Goal: Information Seeking & Learning: Learn about a topic

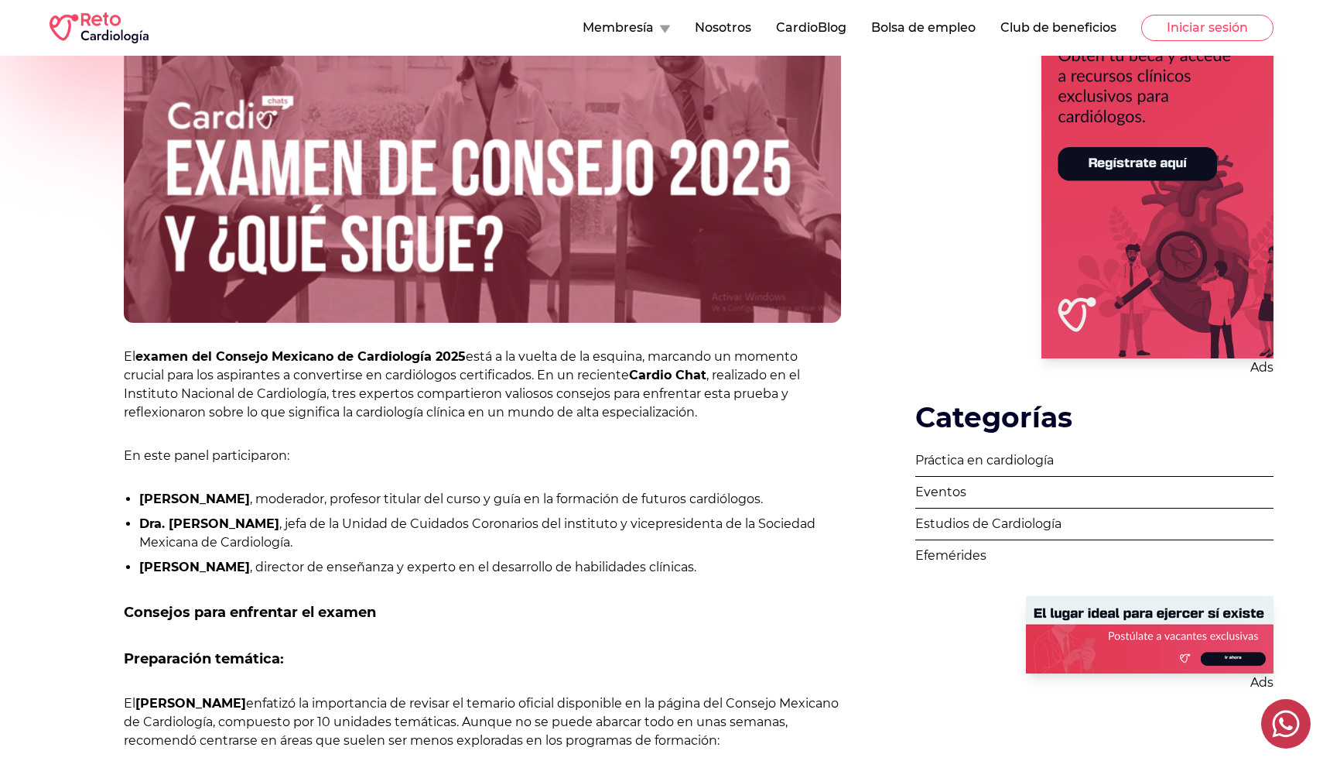
scroll to position [415, 0]
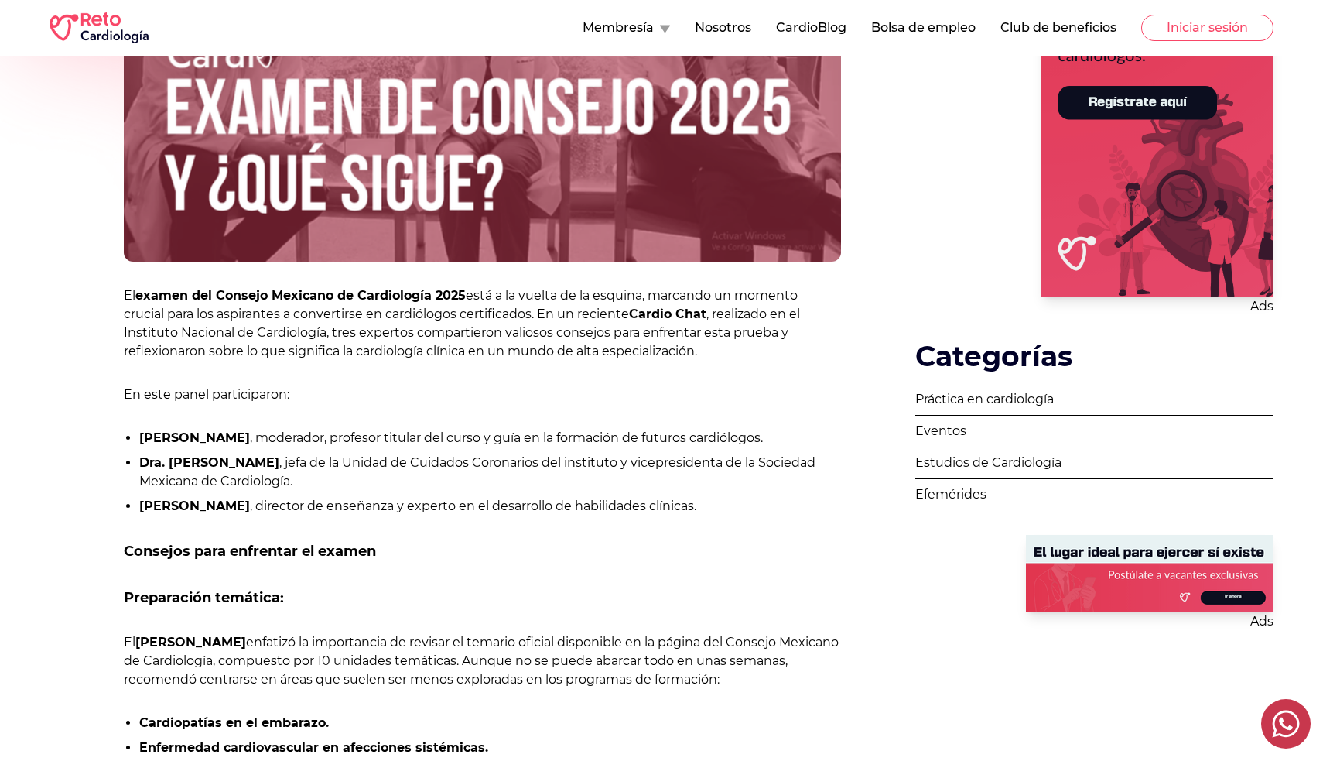
click at [199, 500] on strong "Dr. Carlos Sierra" at bounding box center [194, 505] width 111 height 15
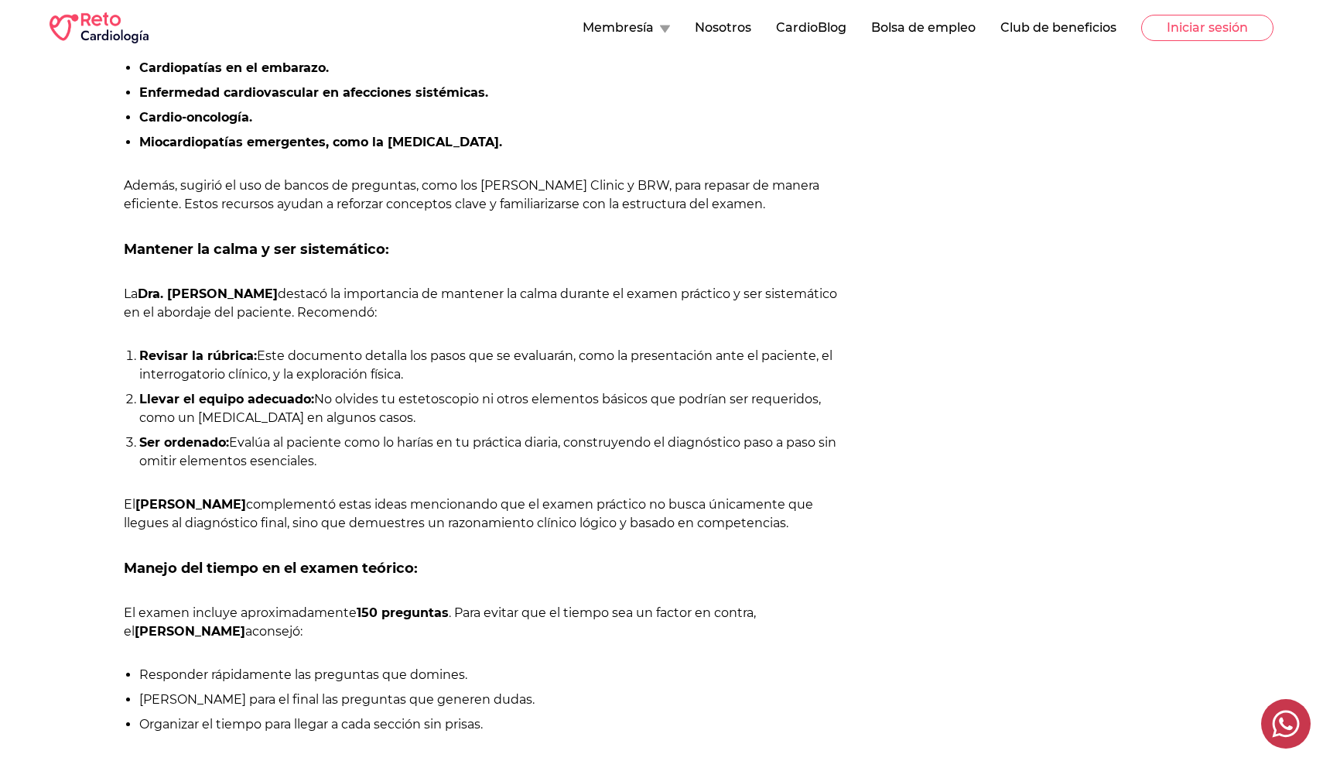
scroll to position [1018, 0]
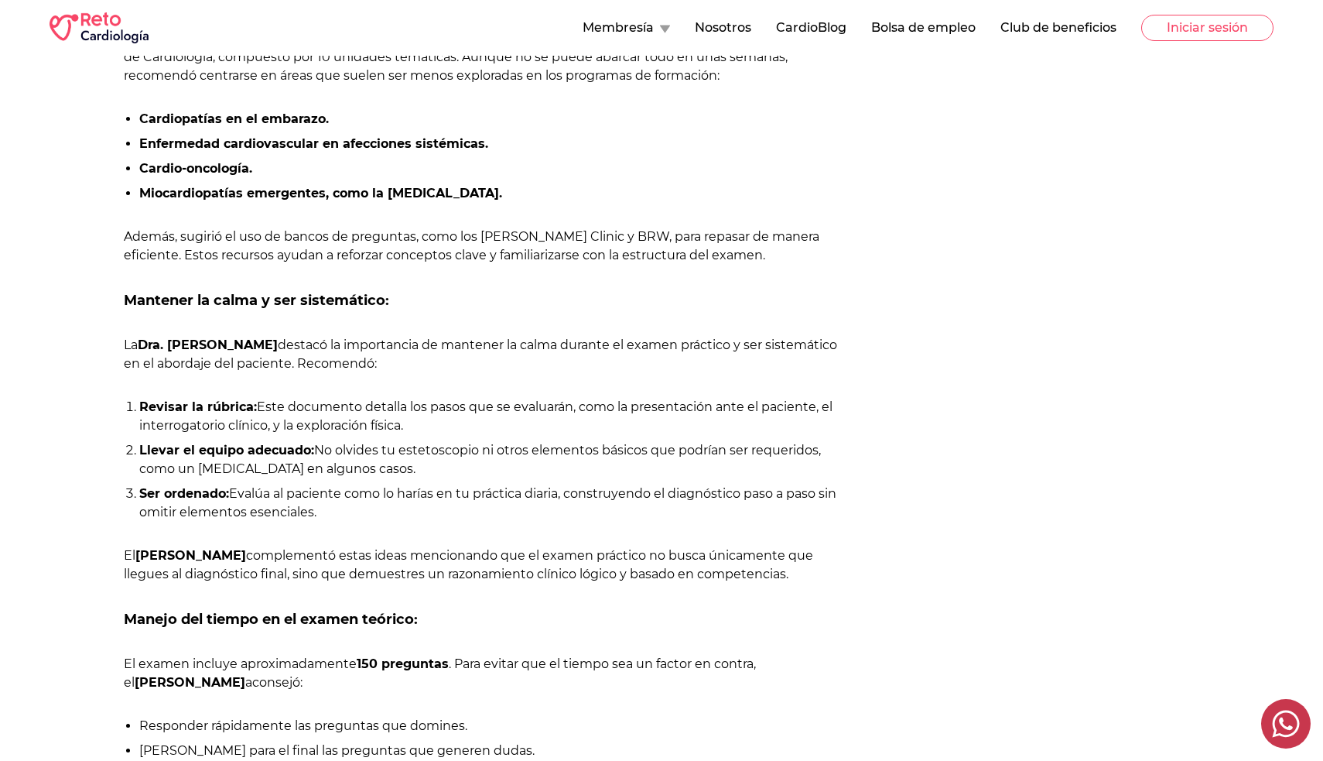
click at [1206, 10] on div "Membresía Nosotros CardioBlog Bolsa de empleo Club de beneficios Iniciar sesión" at bounding box center [661, 28] width 1323 height 56
click at [1192, 30] on button "Iniciar sesión" at bounding box center [1207, 28] width 132 height 26
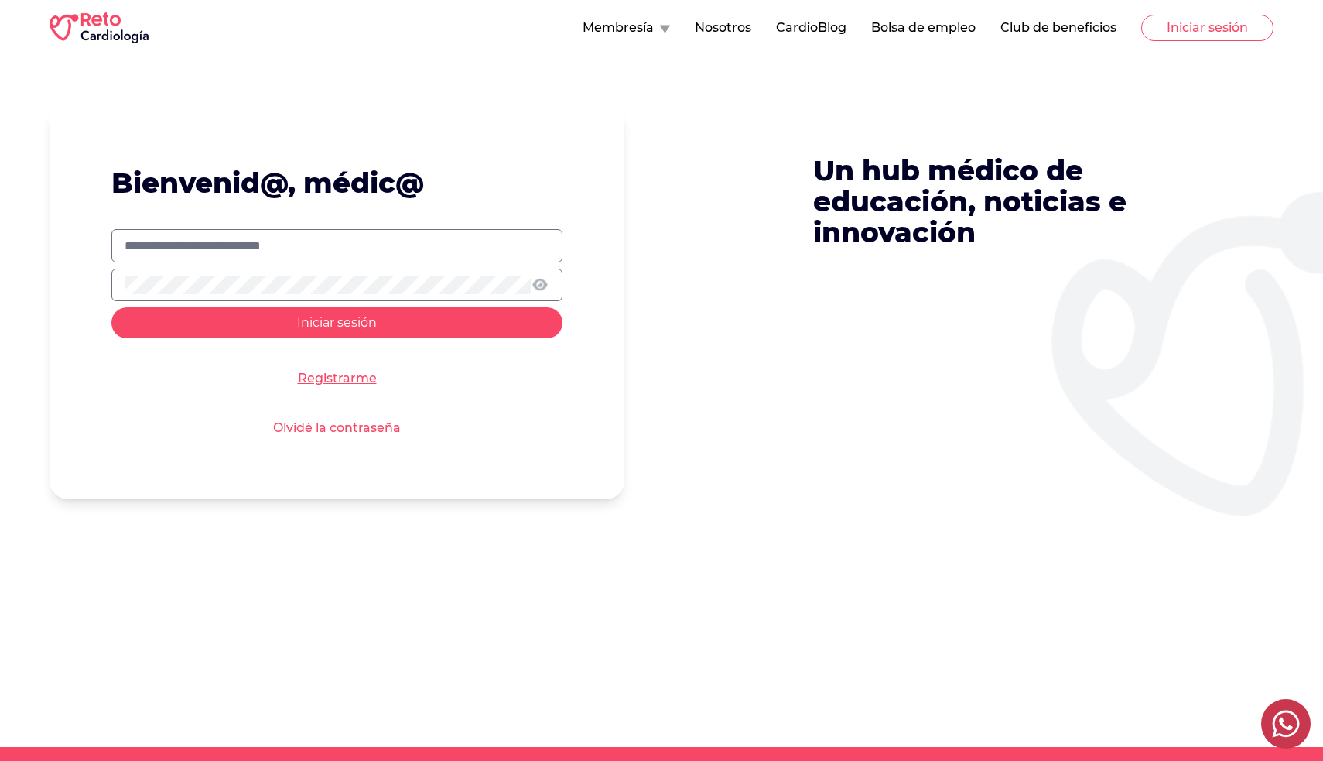
click at [272, 221] on form "Bienvenid@, médic@ Iniciar sesión Registrarme Olvidé la contraseña" at bounding box center [337, 302] width 575 height 394
click at [265, 233] on label at bounding box center [336, 245] width 451 height 33
click at [265, 237] on input "text" at bounding box center [337, 246] width 425 height 19
click at [241, 237] on input "text" at bounding box center [337, 246] width 425 height 19
type input "**********"
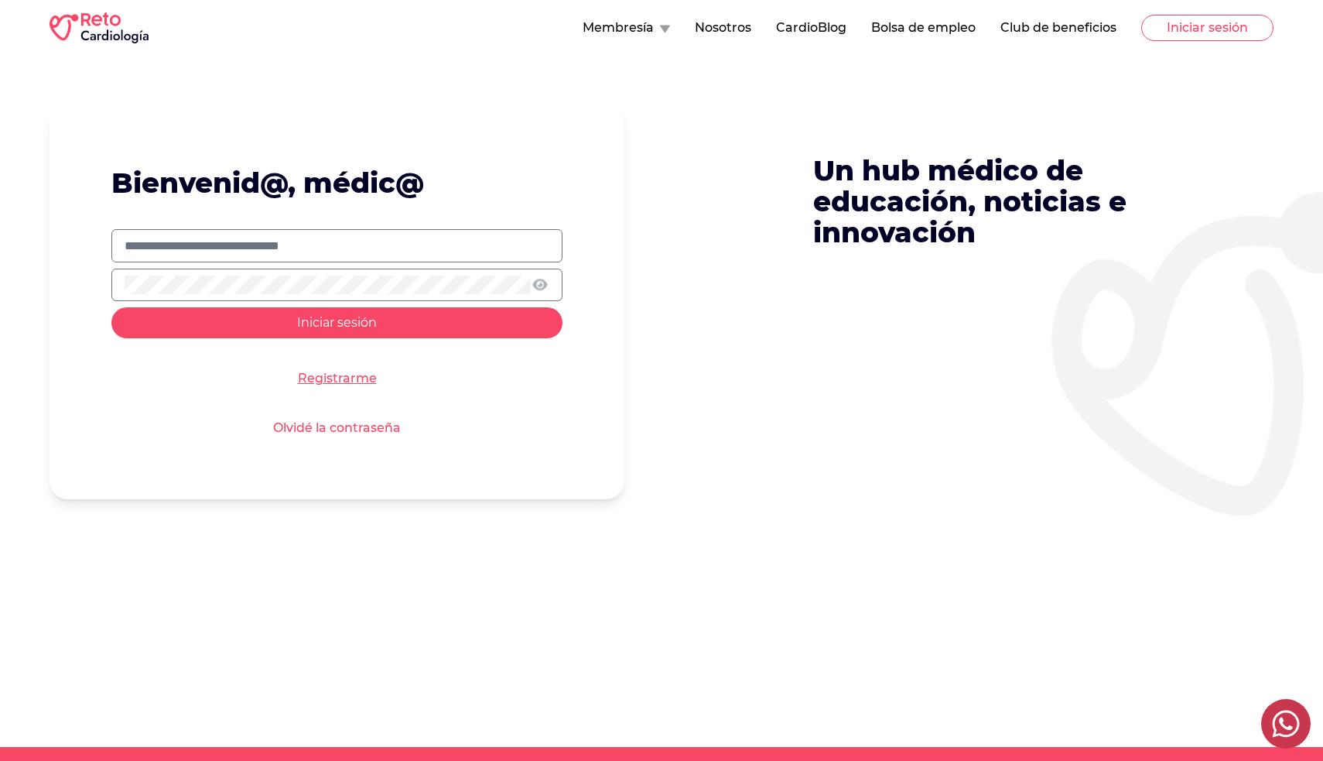
click at [337, 321] on button "Iniciar sesión" at bounding box center [336, 322] width 451 height 31
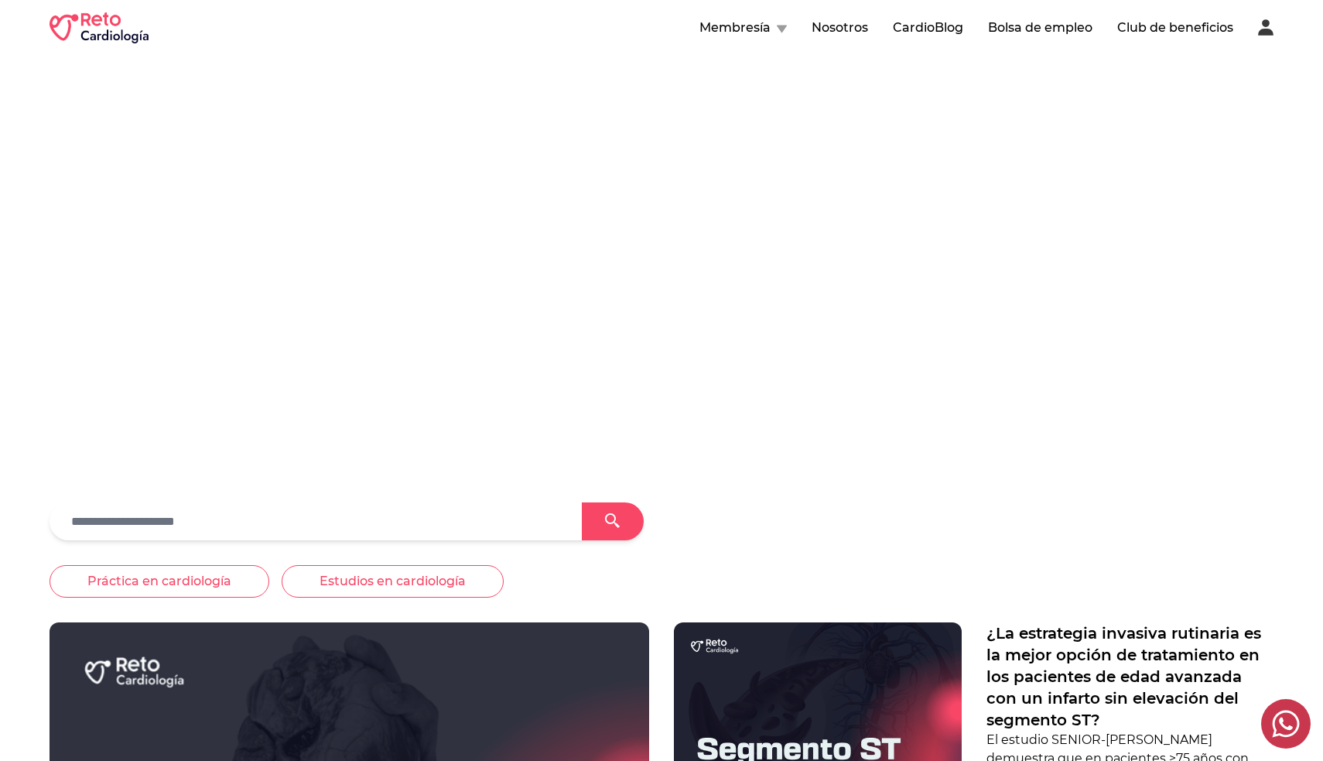
scroll to position [24, 0]
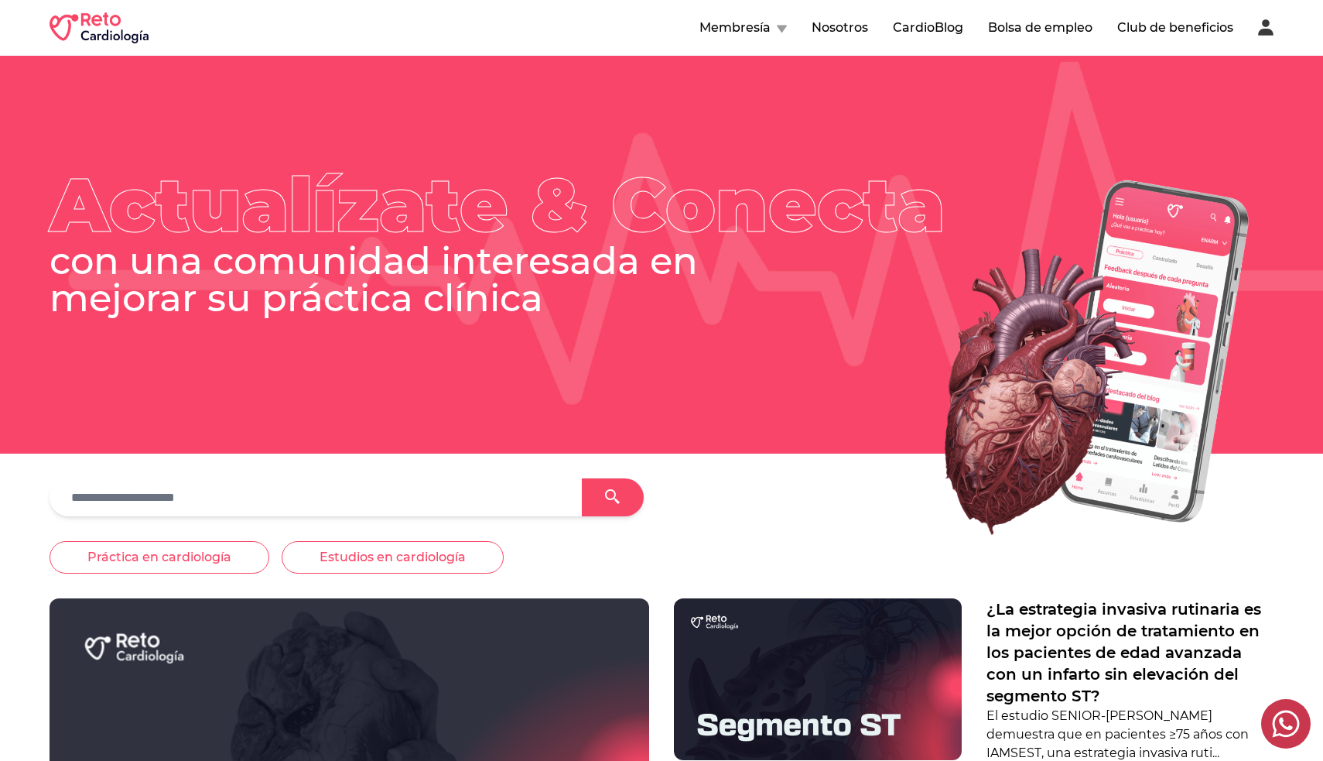
click at [1266, 28] on icon at bounding box center [1265, 27] width 15 height 16
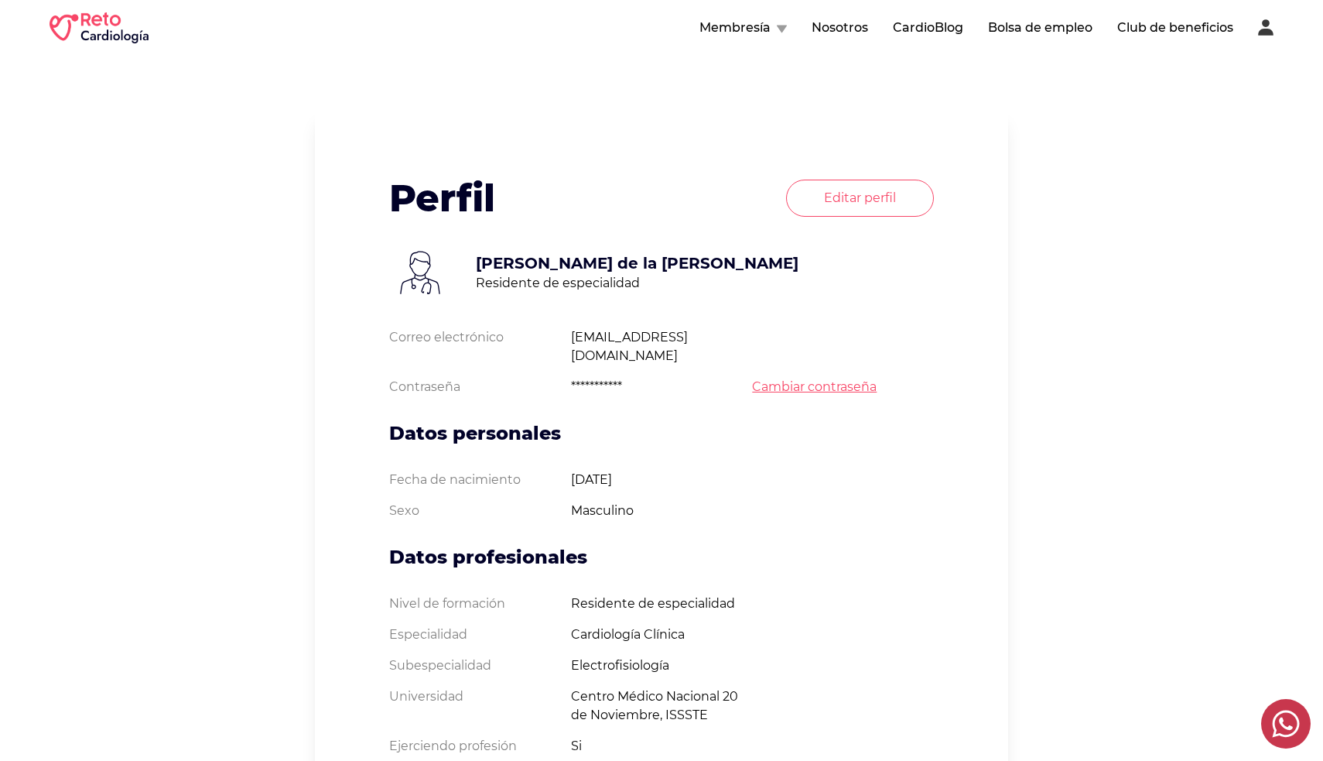
click at [758, 31] on button "Membresía" at bounding box center [742, 28] width 87 height 19
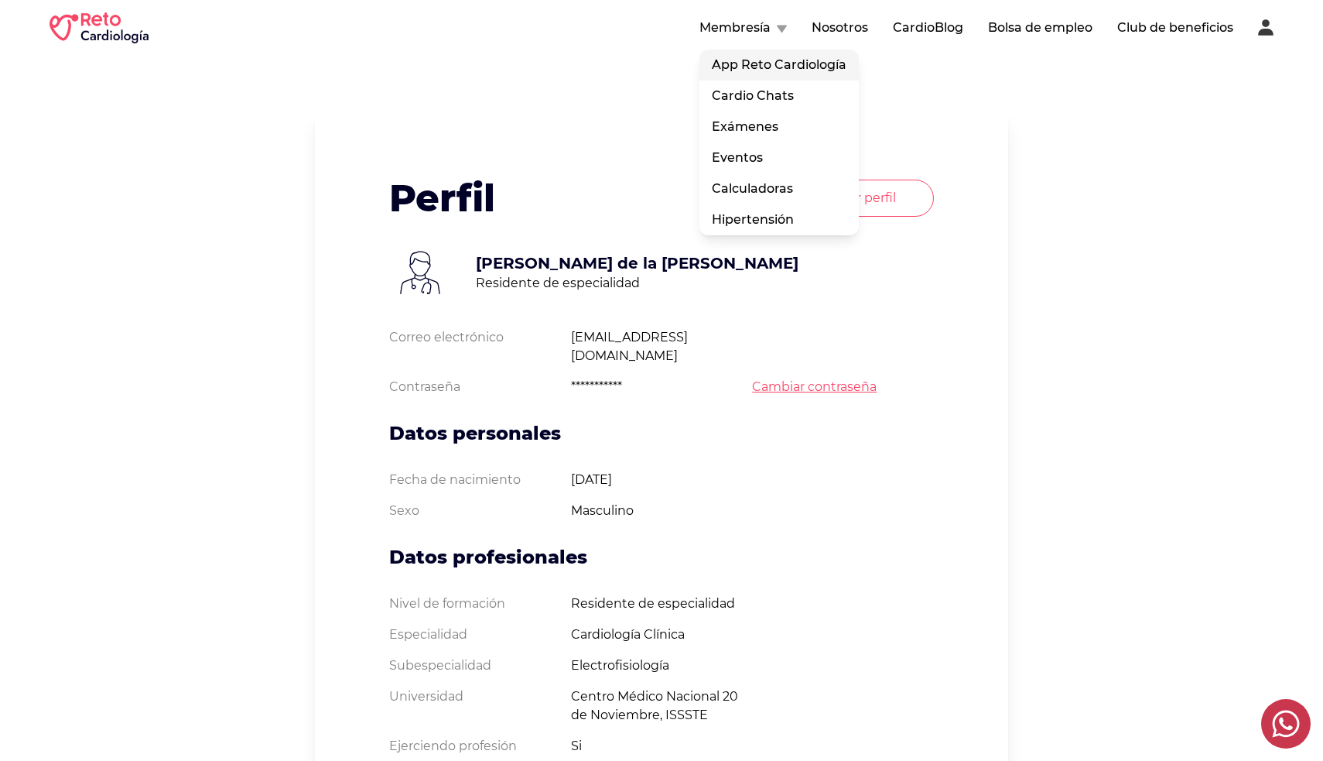
click at [754, 74] on link "App Reto Cardiología" at bounding box center [778, 65] width 159 height 31
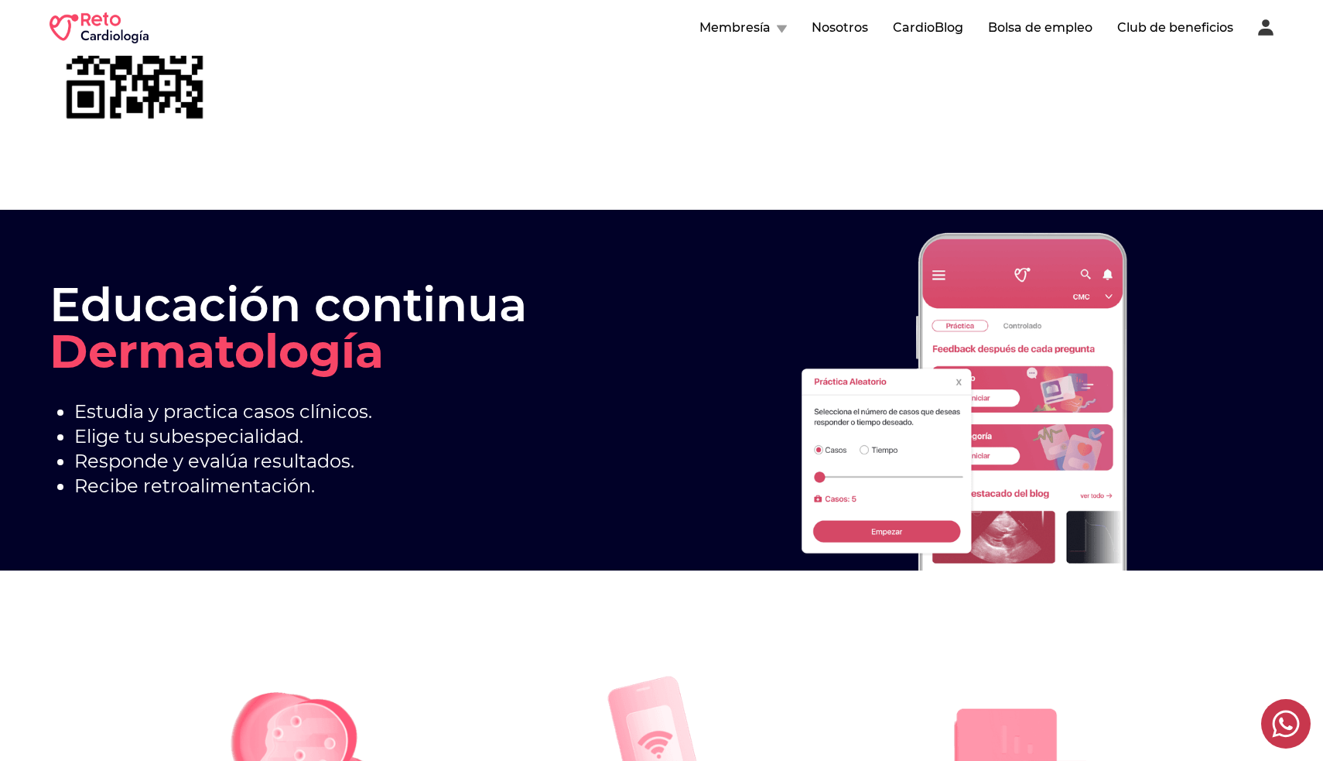
scroll to position [634, 0]
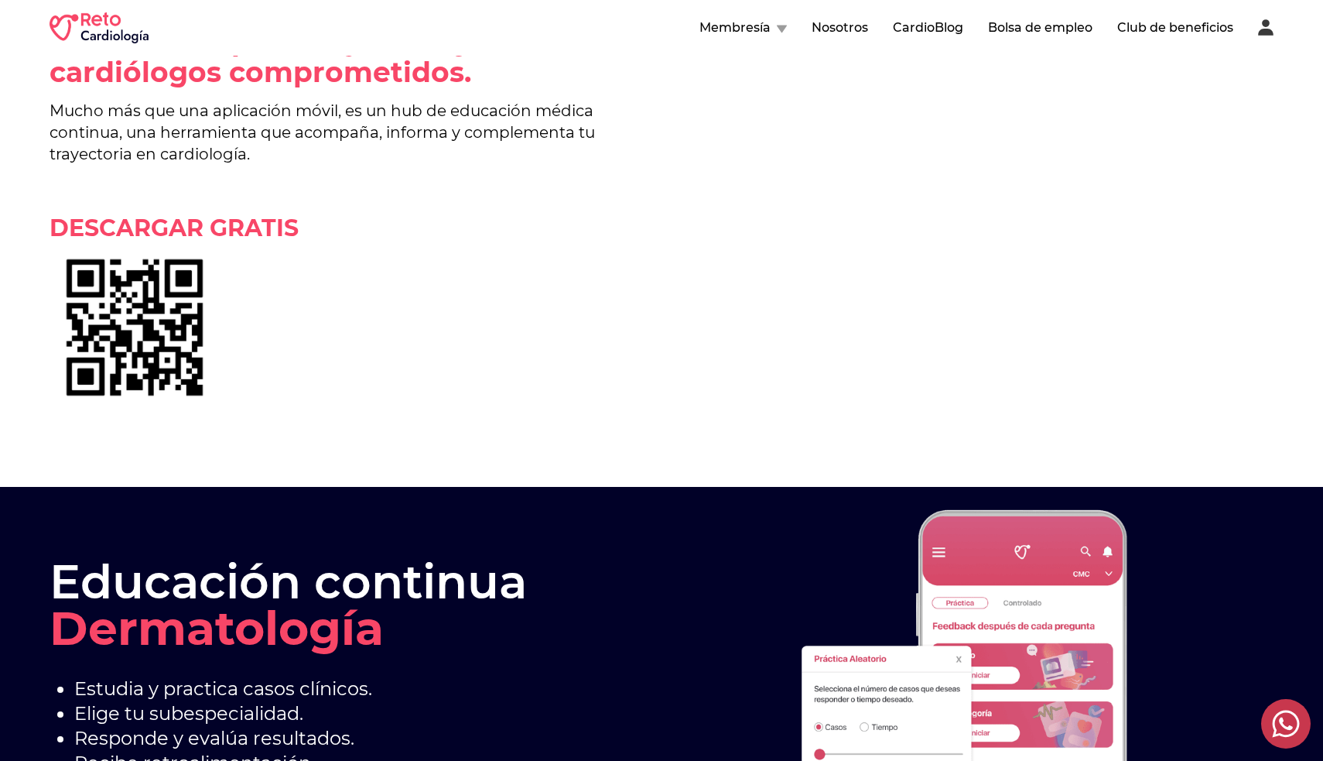
click at [792, 27] on nav "Membresía Nosotros CardioBlog Bolsa de empleo Club de beneficios" at bounding box center [986, 28] width 574 height 19
click at [768, 31] on button "Membresía" at bounding box center [742, 28] width 87 height 19
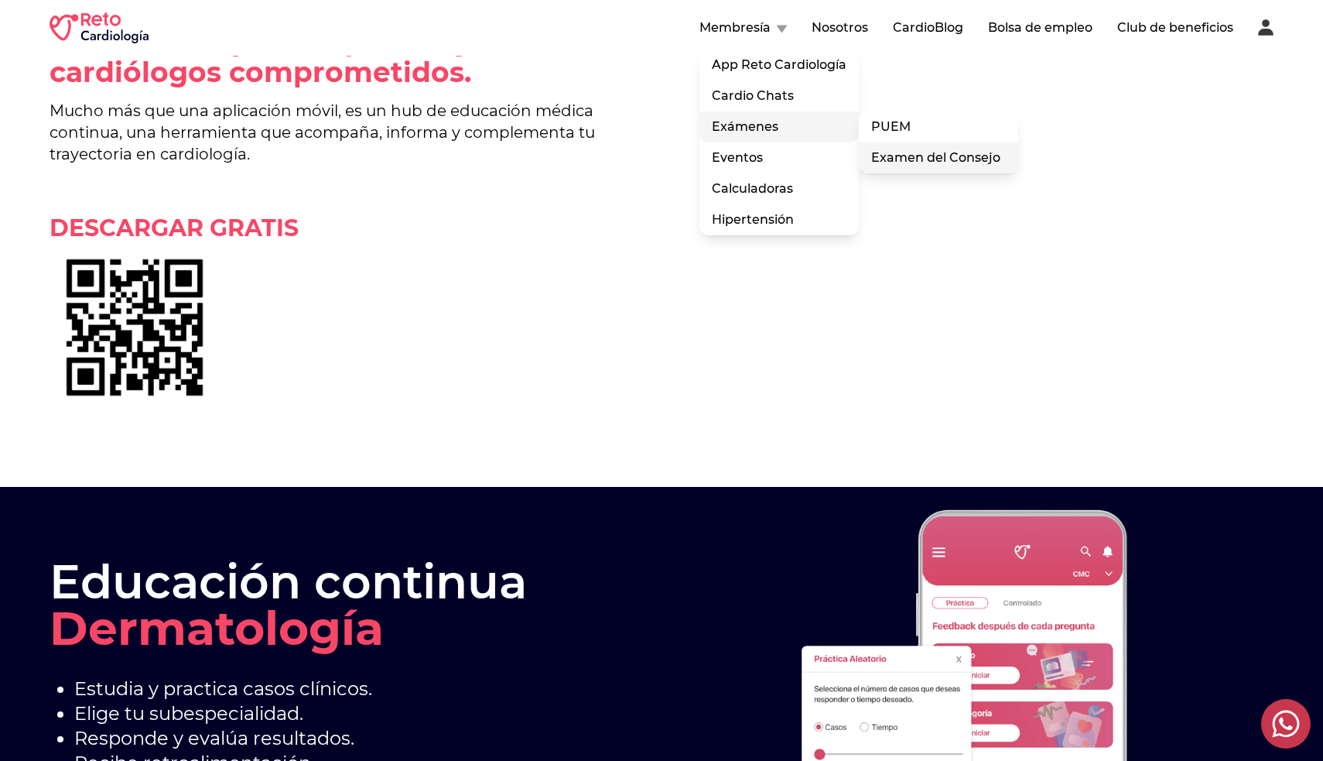
click at [960, 157] on link "Examen del Consejo" at bounding box center [938, 157] width 159 height 31
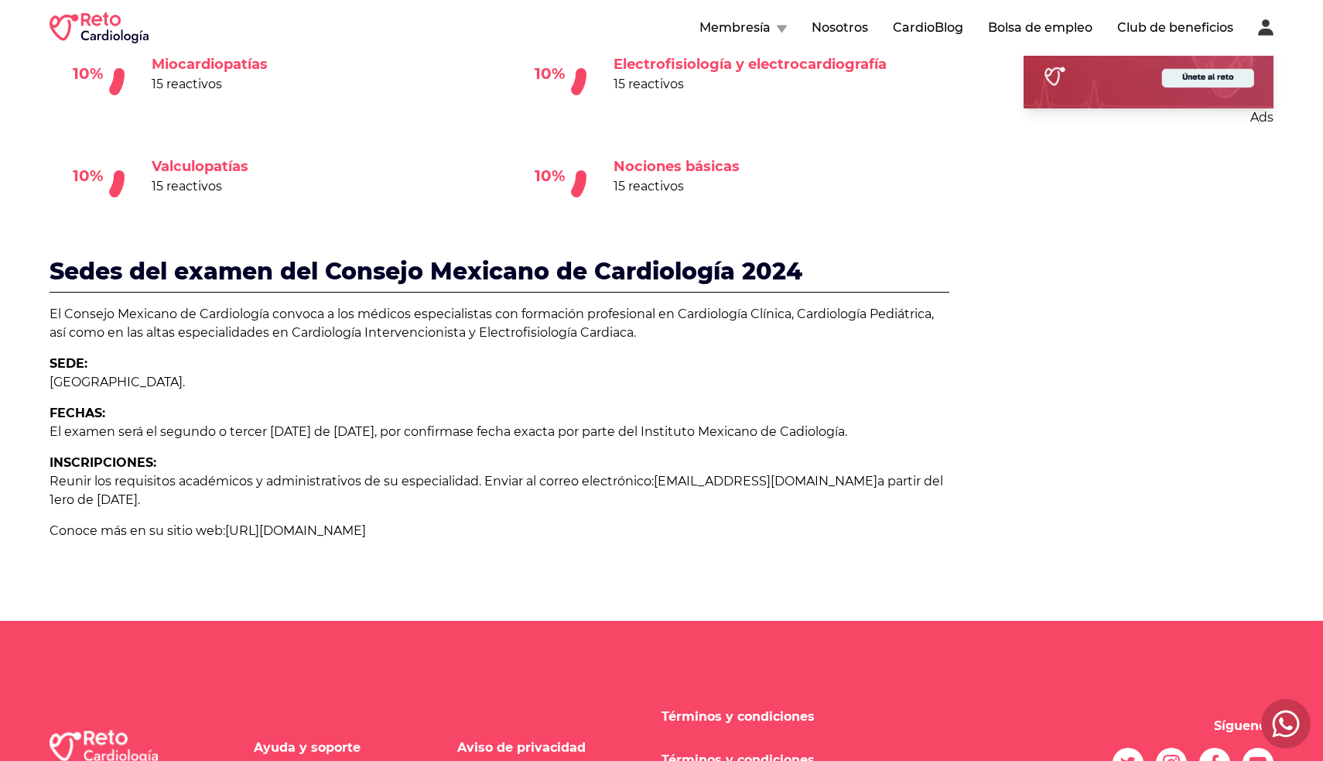
scroll to position [1240, 0]
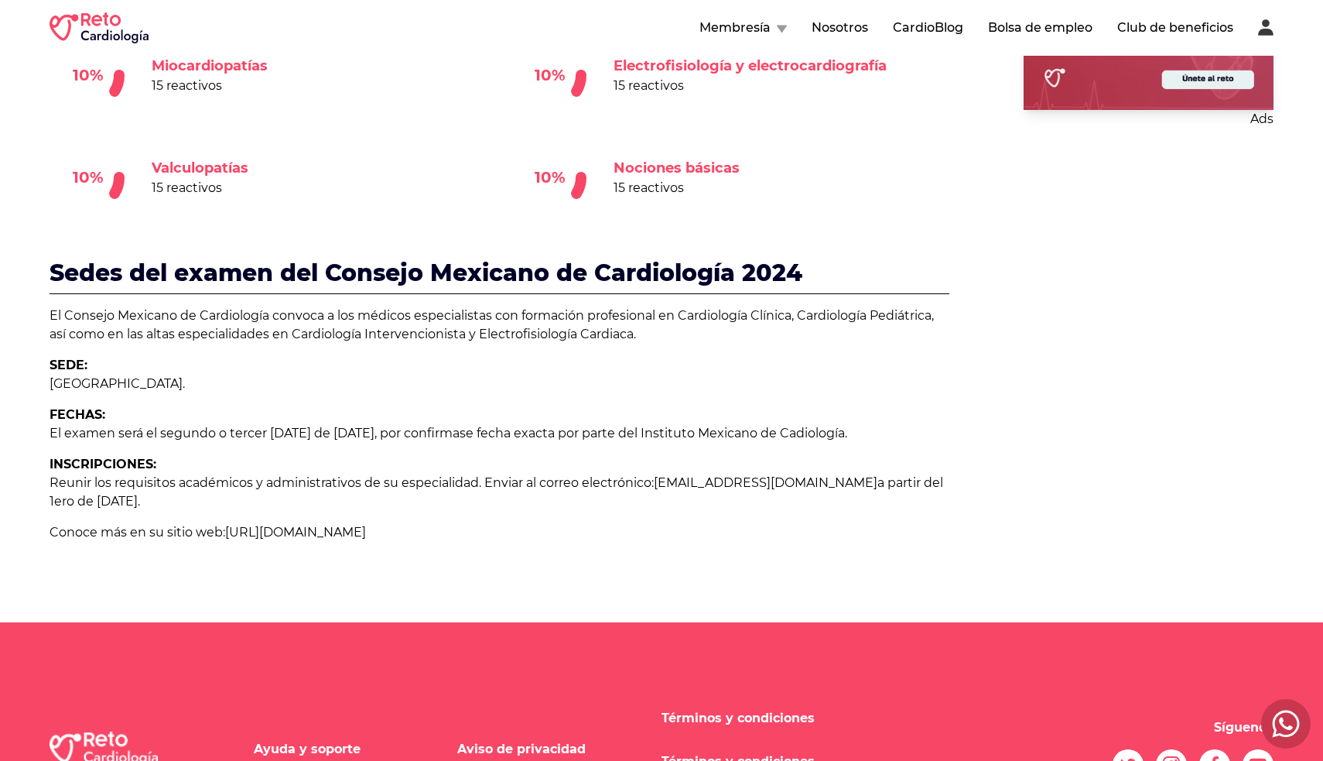
click at [366, 525] on link "[URL][DOMAIN_NAME]" at bounding box center [295, 532] width 141 height 15
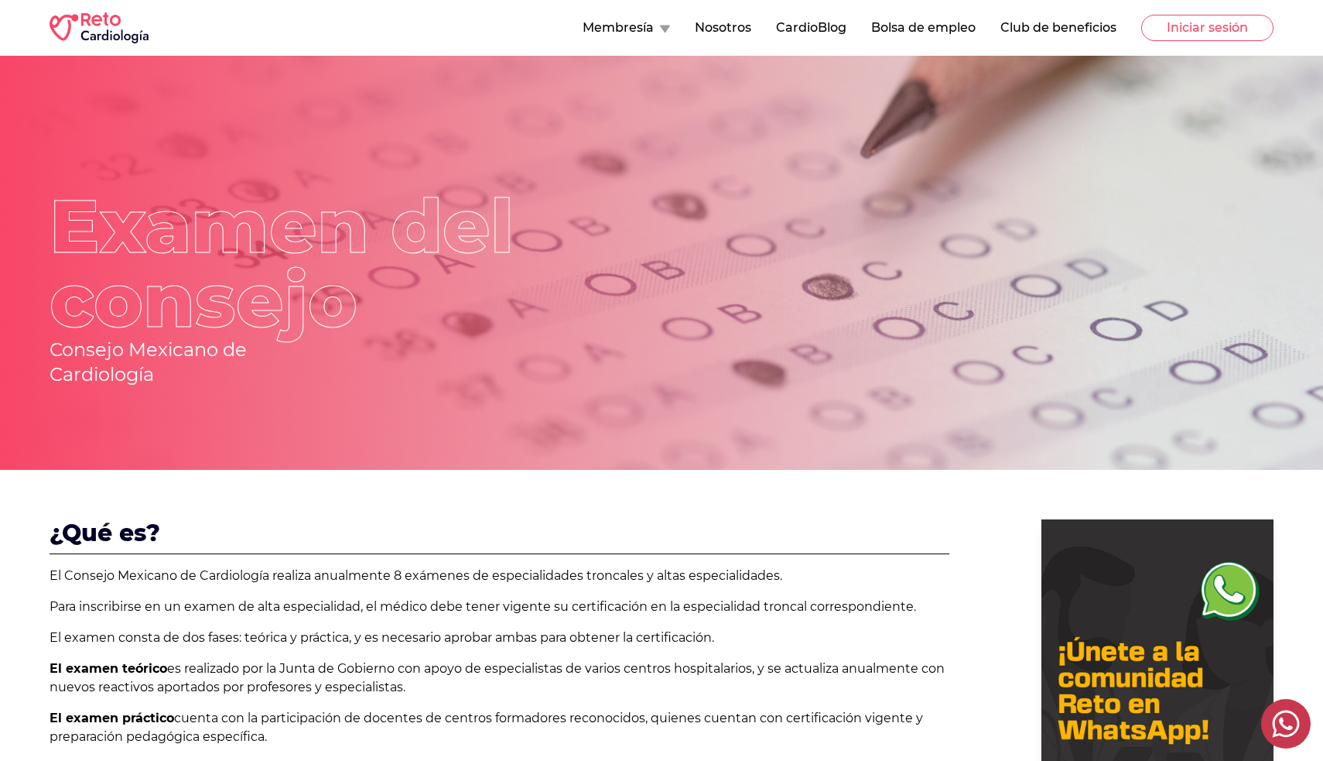
scroll to position [1240, 0]
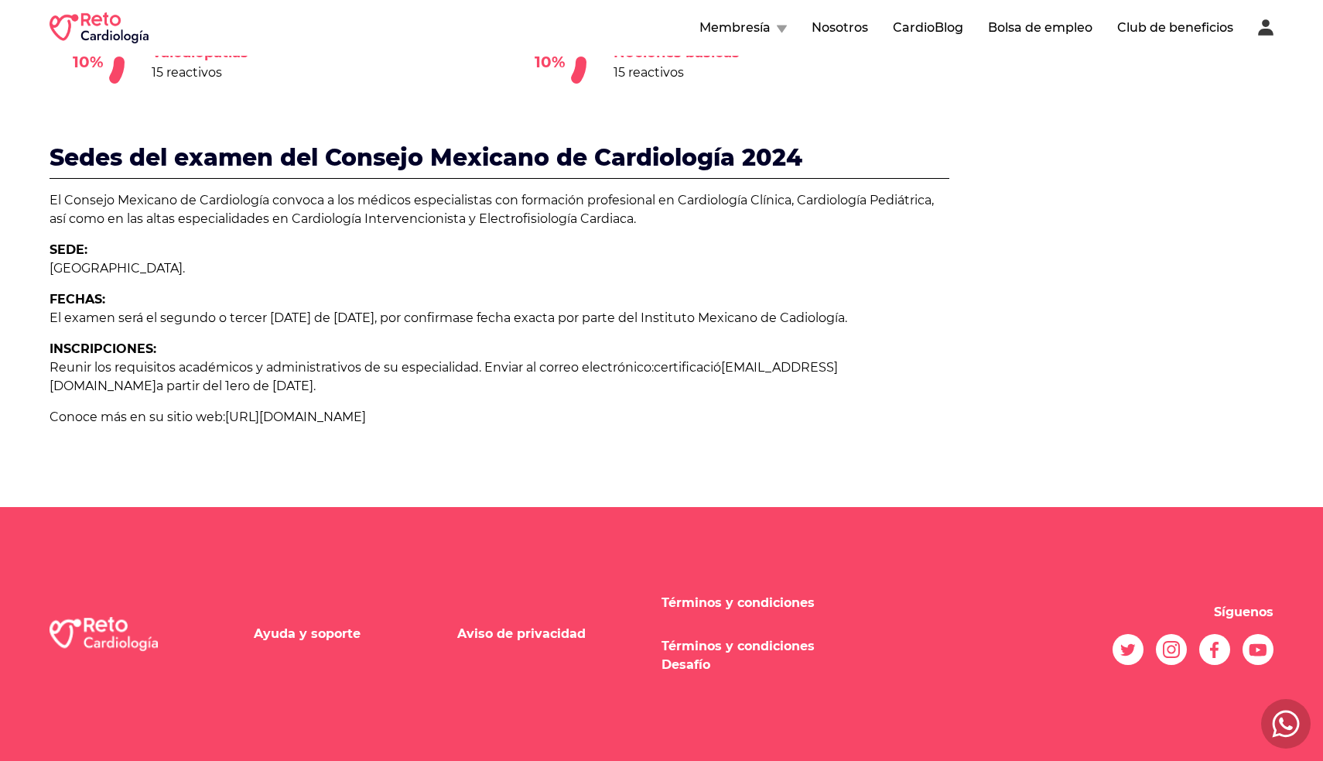
click at [1021, 30] on button "Bolsa de empleo" at bounding box center [1040, 28] width 104 height 19
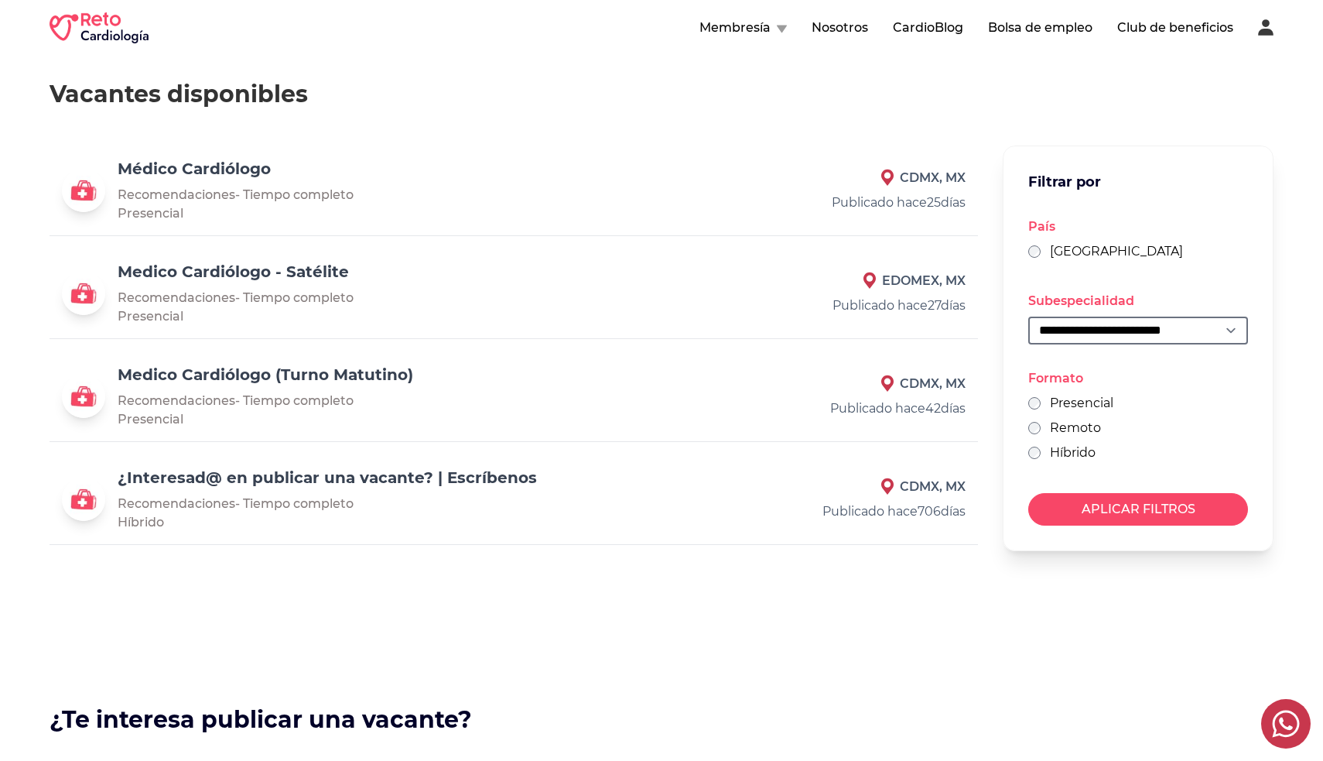
click at [230, 166] on link "Médico Cardiólogo" at bounding box center [194, 168] width 153 height 19
click at [238, 269] on link "Medico Cardiólogo - Satélite" at bounding box center [233, 271] width 231 height 19
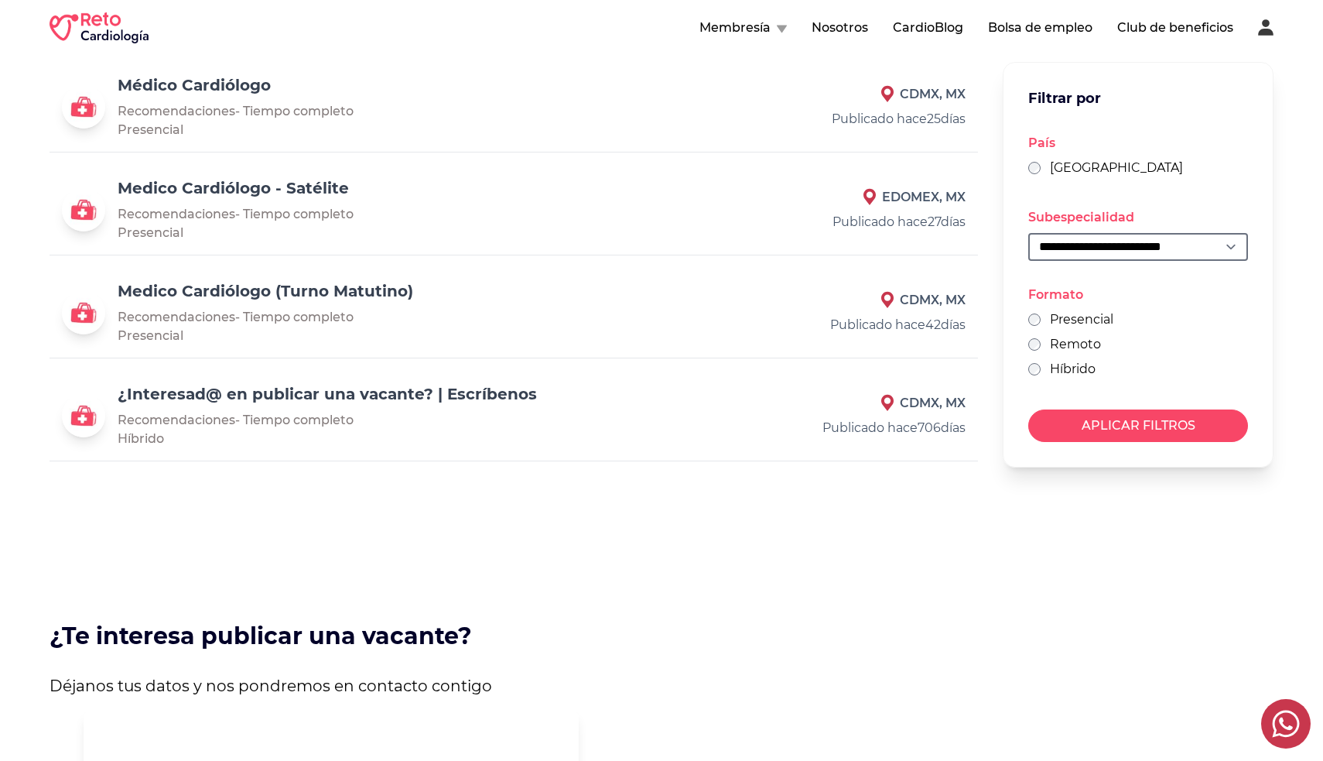
scroll to position [83, 0]
click at [1082, 426] on button "APLICAR FILTROS" at bounding box center [1138, 426] width 220 height 32
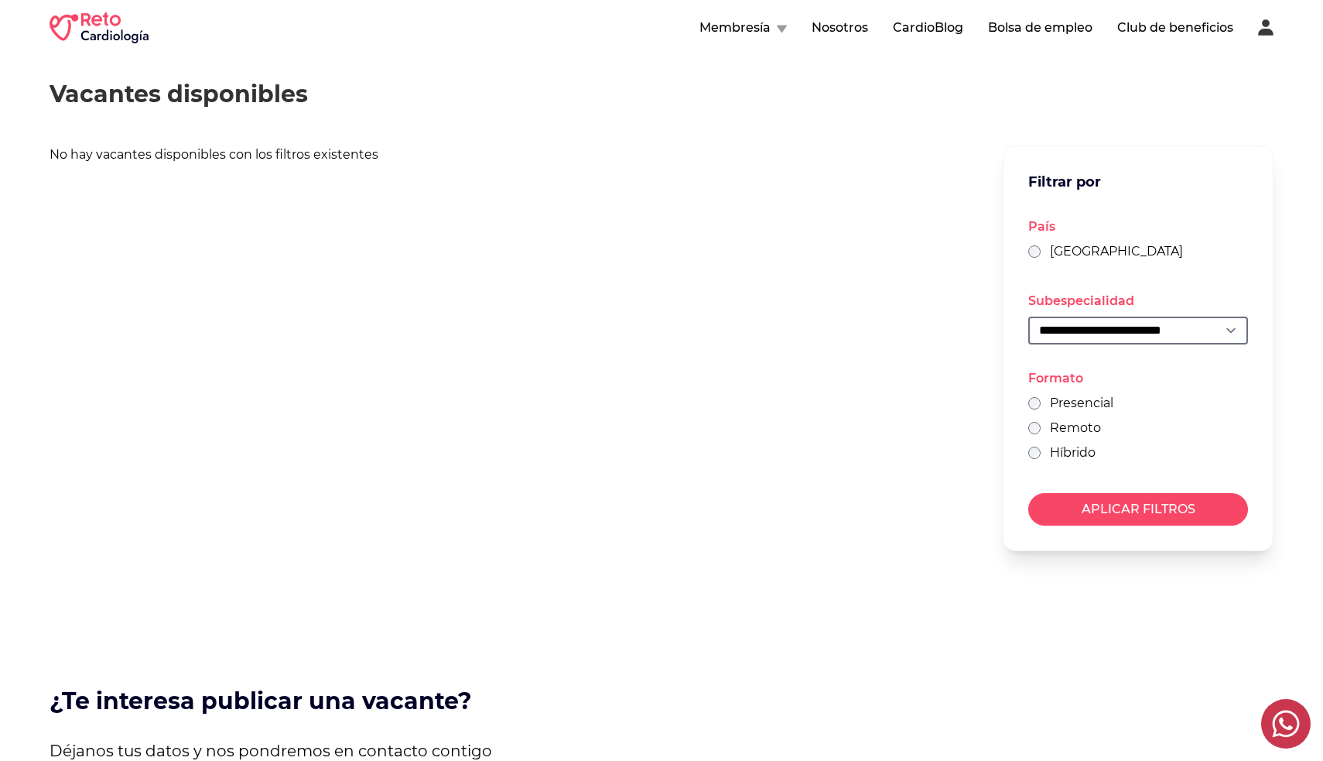
scroll to position [0, 0]
click at [1092, 528] on form "**********" at bounding box center [1138, 347] width 271 height 405
click at [1092, 510] on button "APLICAR FILTROS" at bounding box center [1138, 509] width 220 height 32
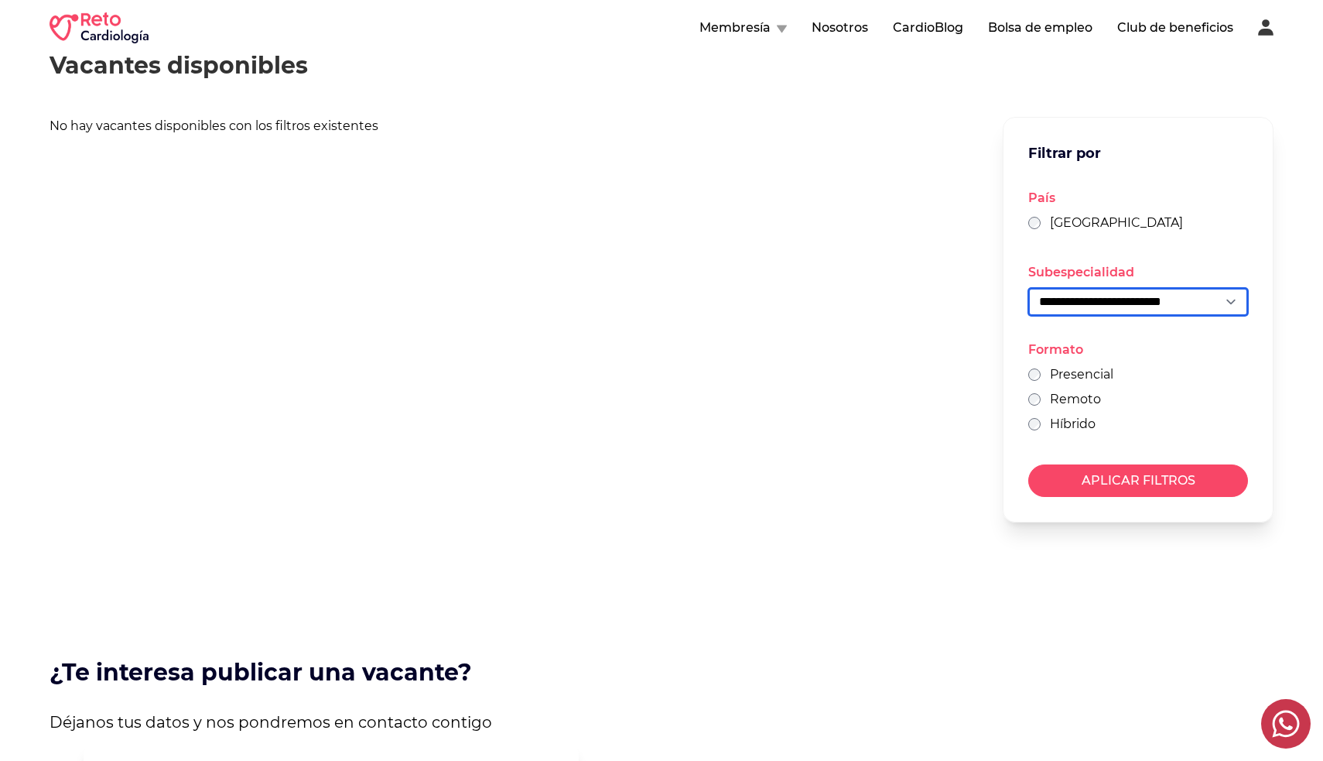
scroll to position [94, 0]
